Goal: Task Accomplishment & Management: Manage account settings

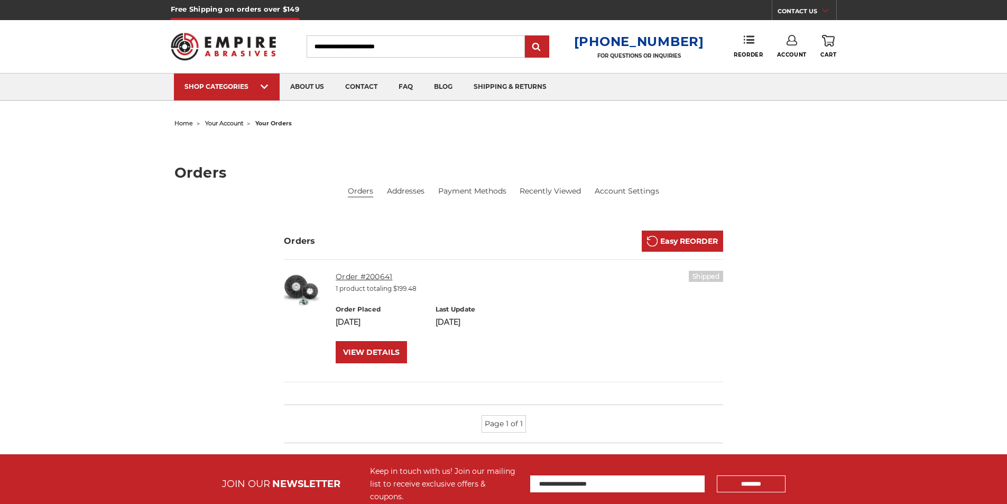
click at [387, 275] on link "Order #200641" at bounding box center [364, 277] width 57 height 10
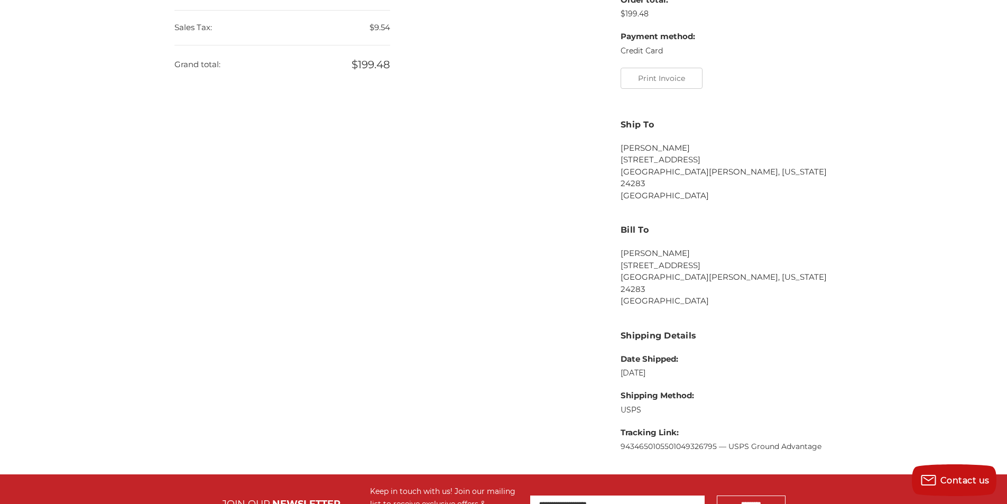
scroll to position [423, 0]
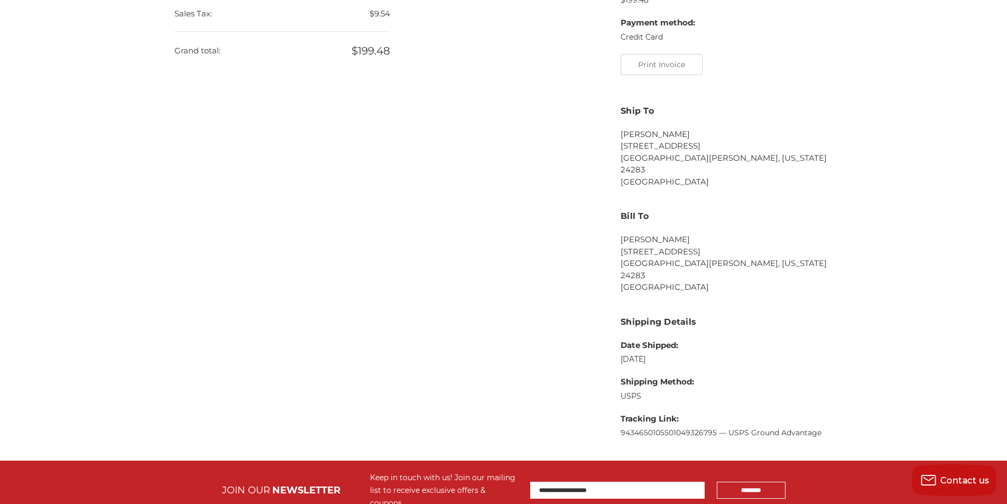
drag, startPoint x: 616, startPoint y: 405, endPoint x: 717, endPoint y: 415, distance: 100.9
click at [717, 415] on aside "Actions ******* Order Details Order status: Shipped Order date: [DATE] Order to…" at bounding box center [726, 129] width 223 height 642
copy link "9434650105501049326795"
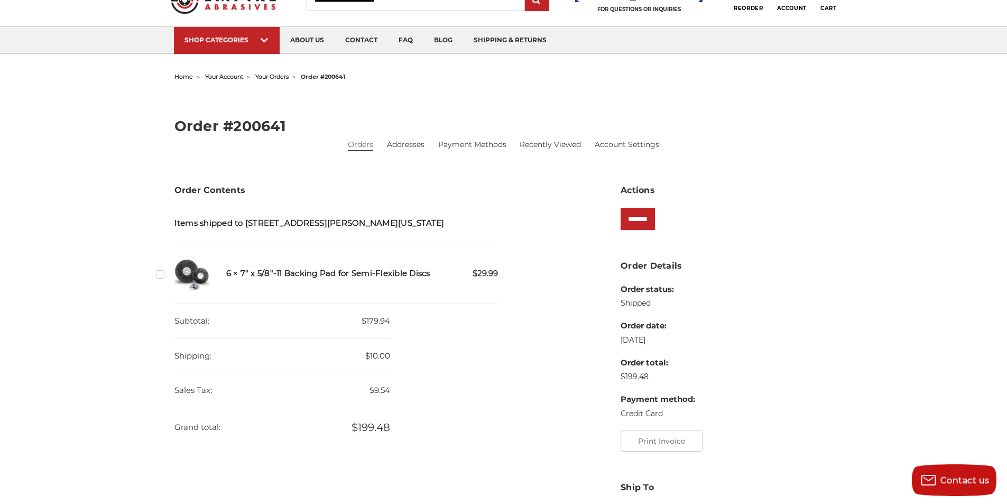
scroll to position [0, 0]
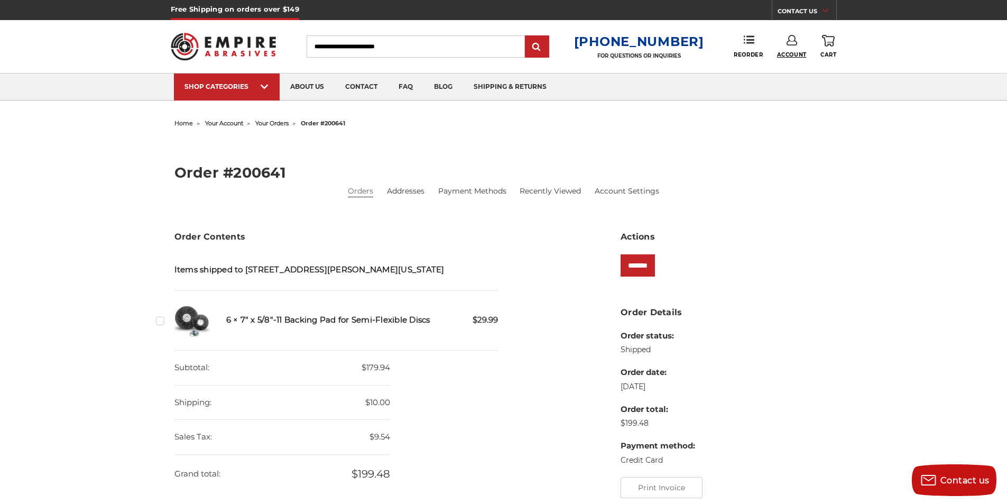
click at [783, 54] on span "Account" at bounding box center [792, 54] width 30 height 7
click at [783, 90] on link "Sign Out" at bounding box center [792, 89] width 76 height 21
